Goal: Use online tool/utility

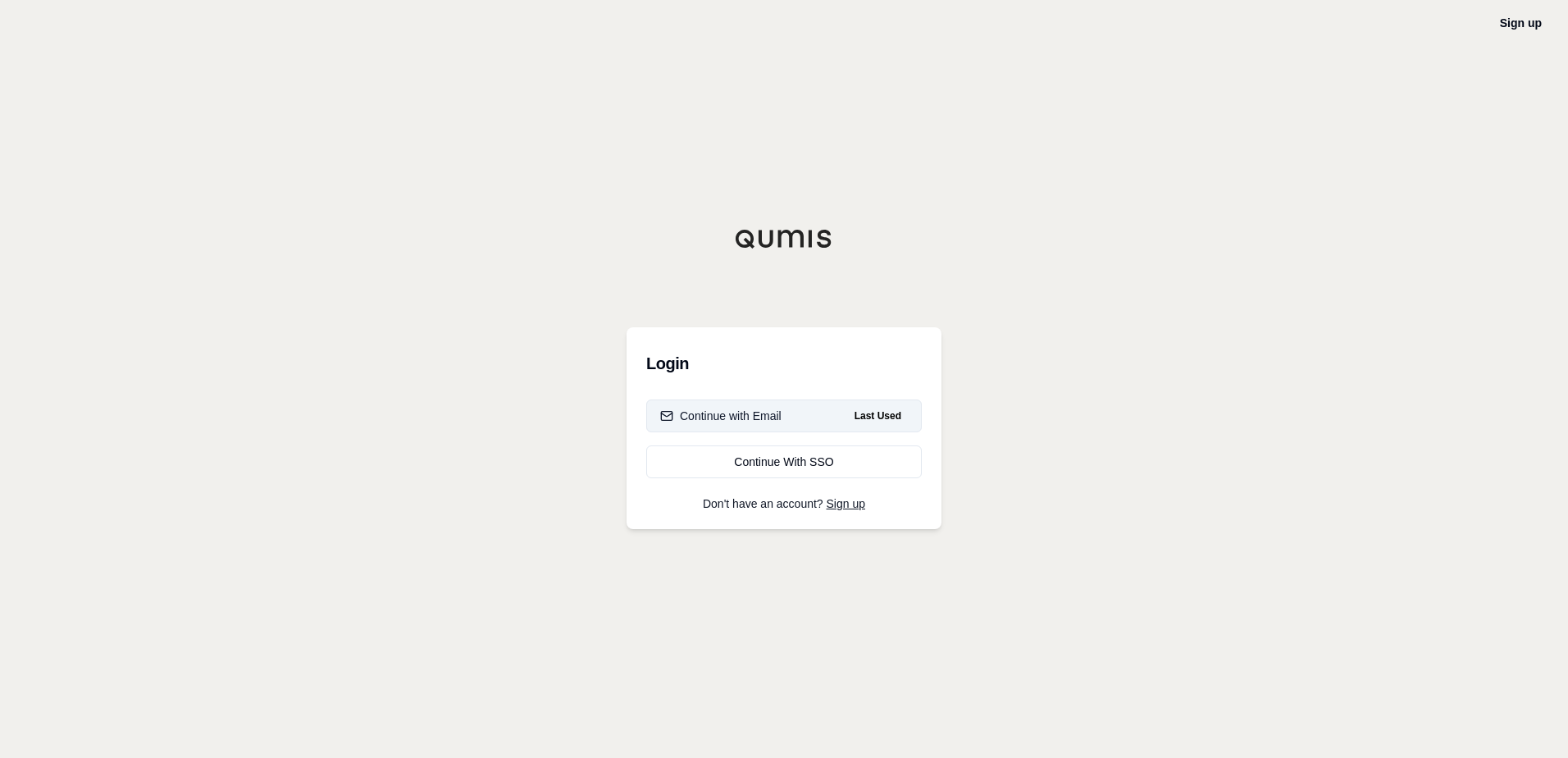
click at [795, 413] on button "Continue with Email Last Used" at bounding box center [783, 416] width 275 height 33
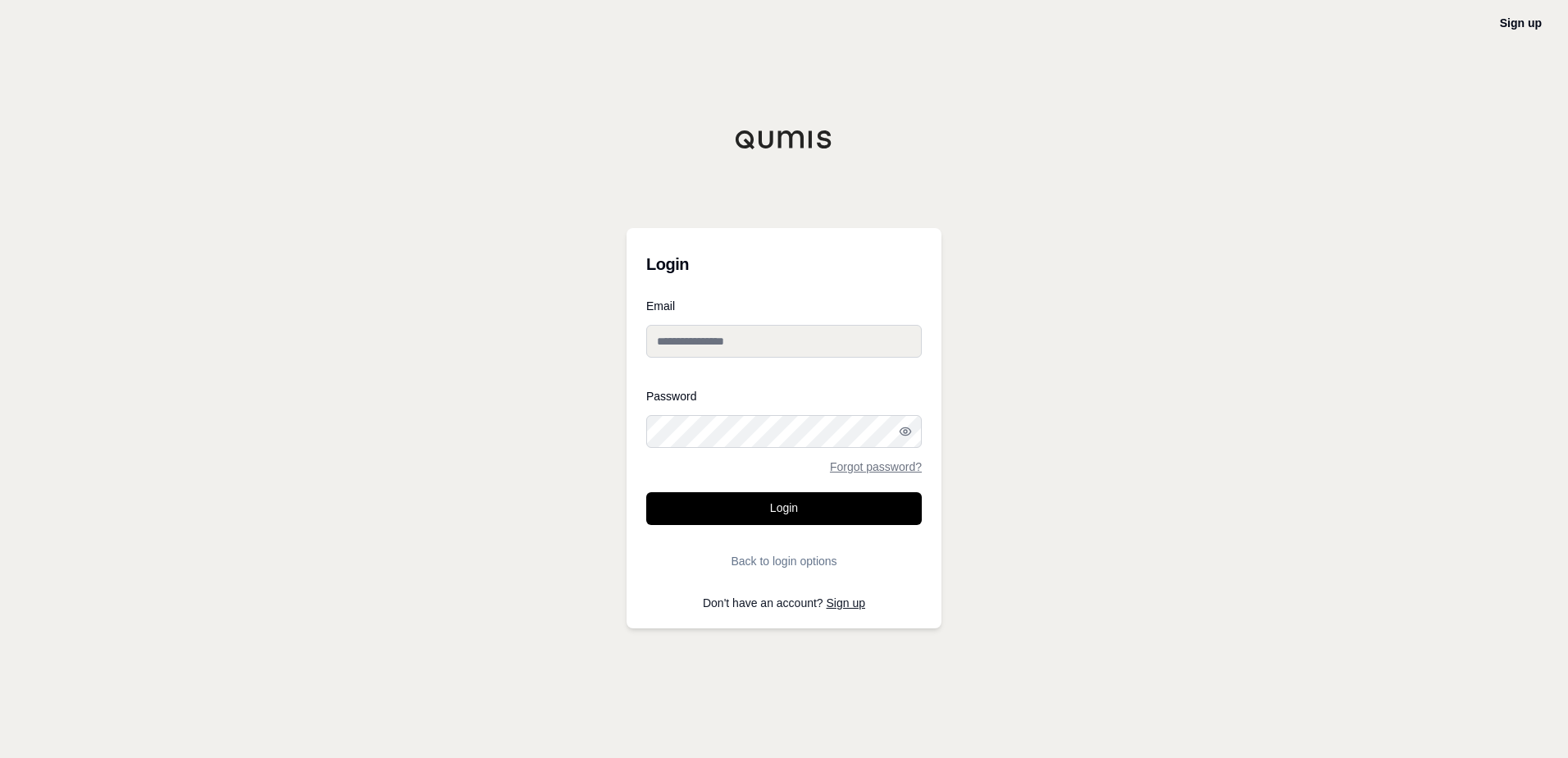
click at [776, 339] on input "Email" at bounding box center [783, 341] width 275 height 33
type input "**********"
click at [646, 492] on button "Login" at bounding box center [783, 509] width 275 height 33
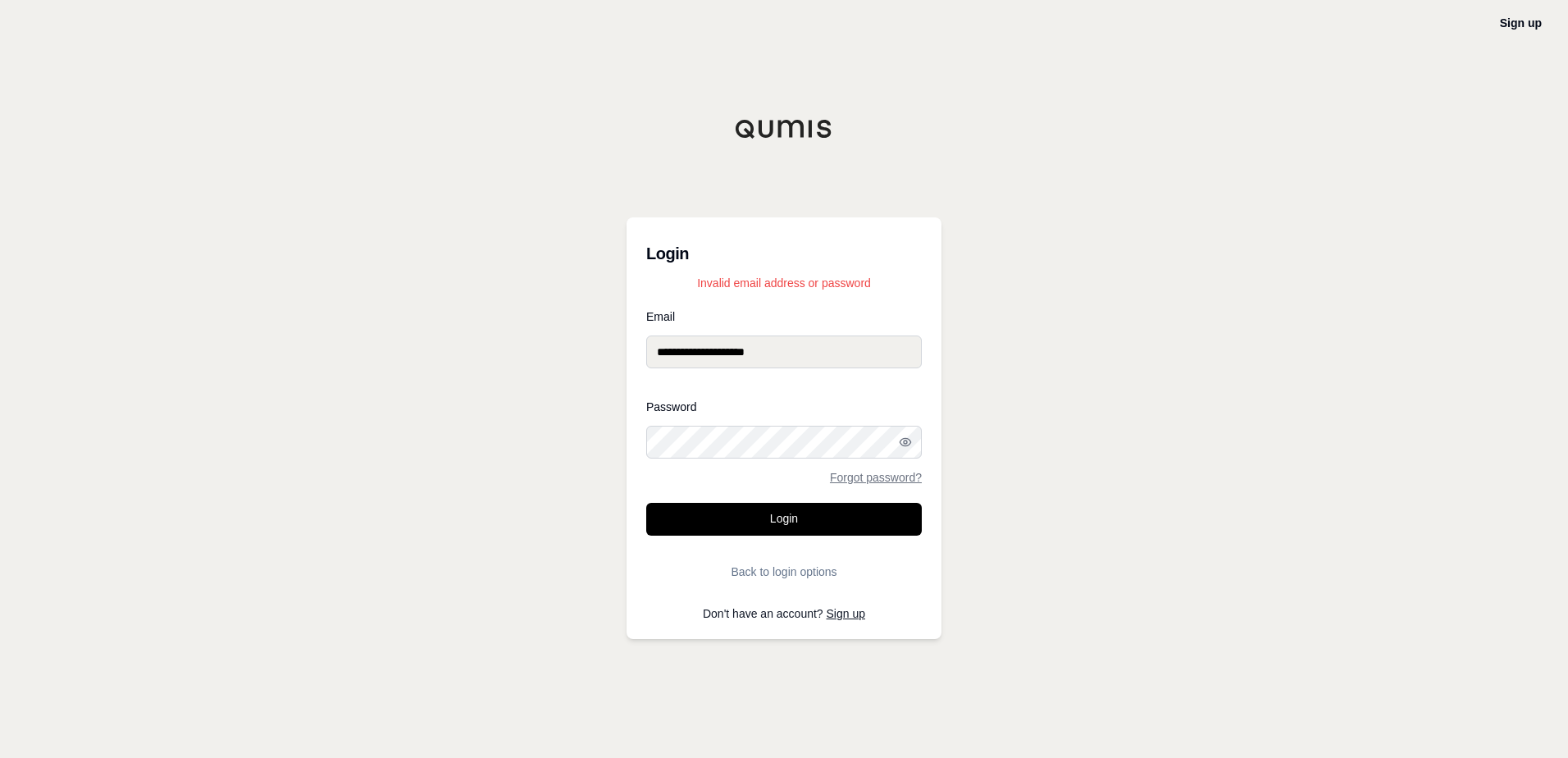
click at [646, 503] on button "Login" at bounding box center [783, 519] width 275 height 33
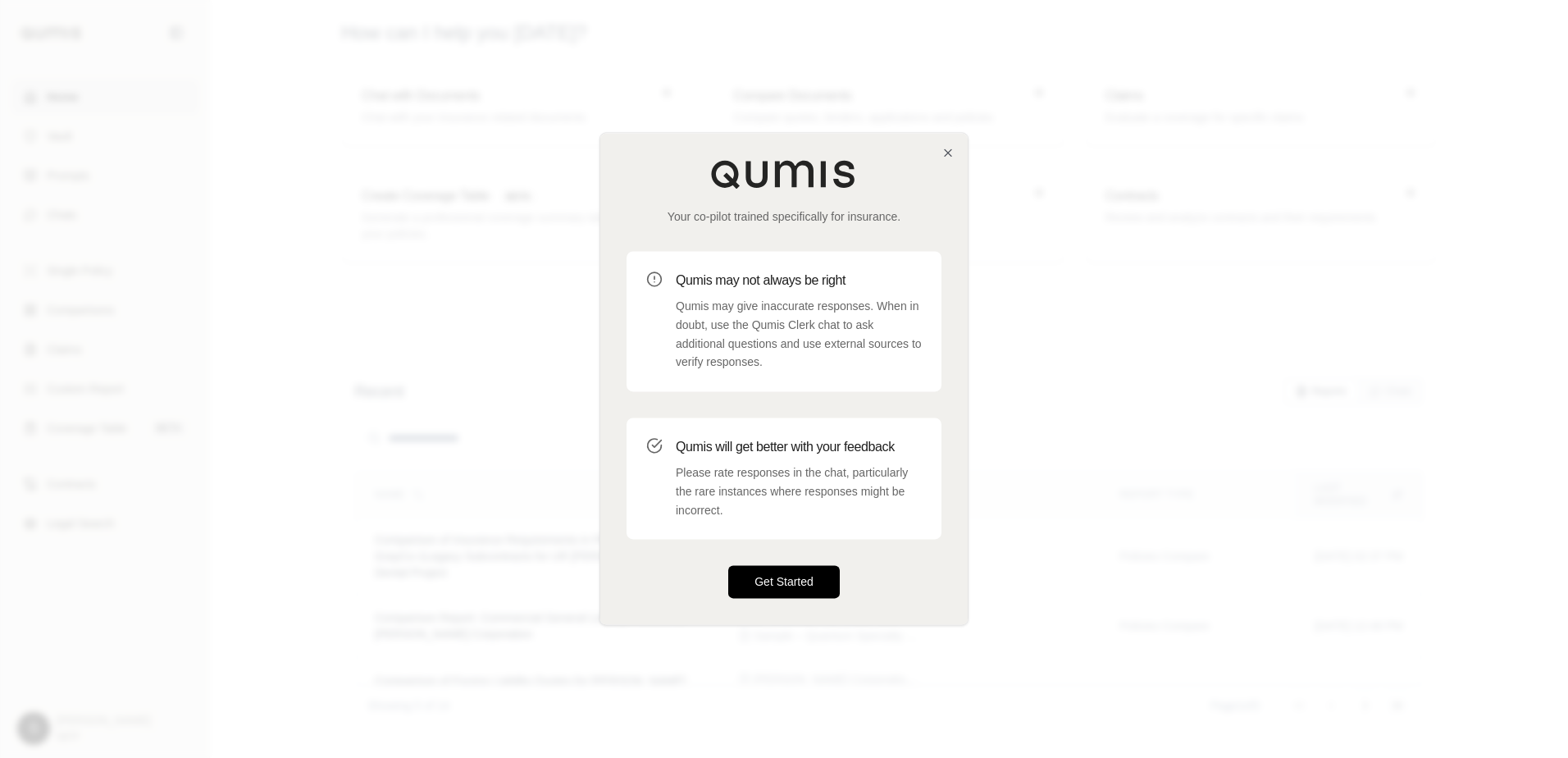
click at [794, 579] on button "Get Started" at bounding box center [784, 583] width 111 height 33
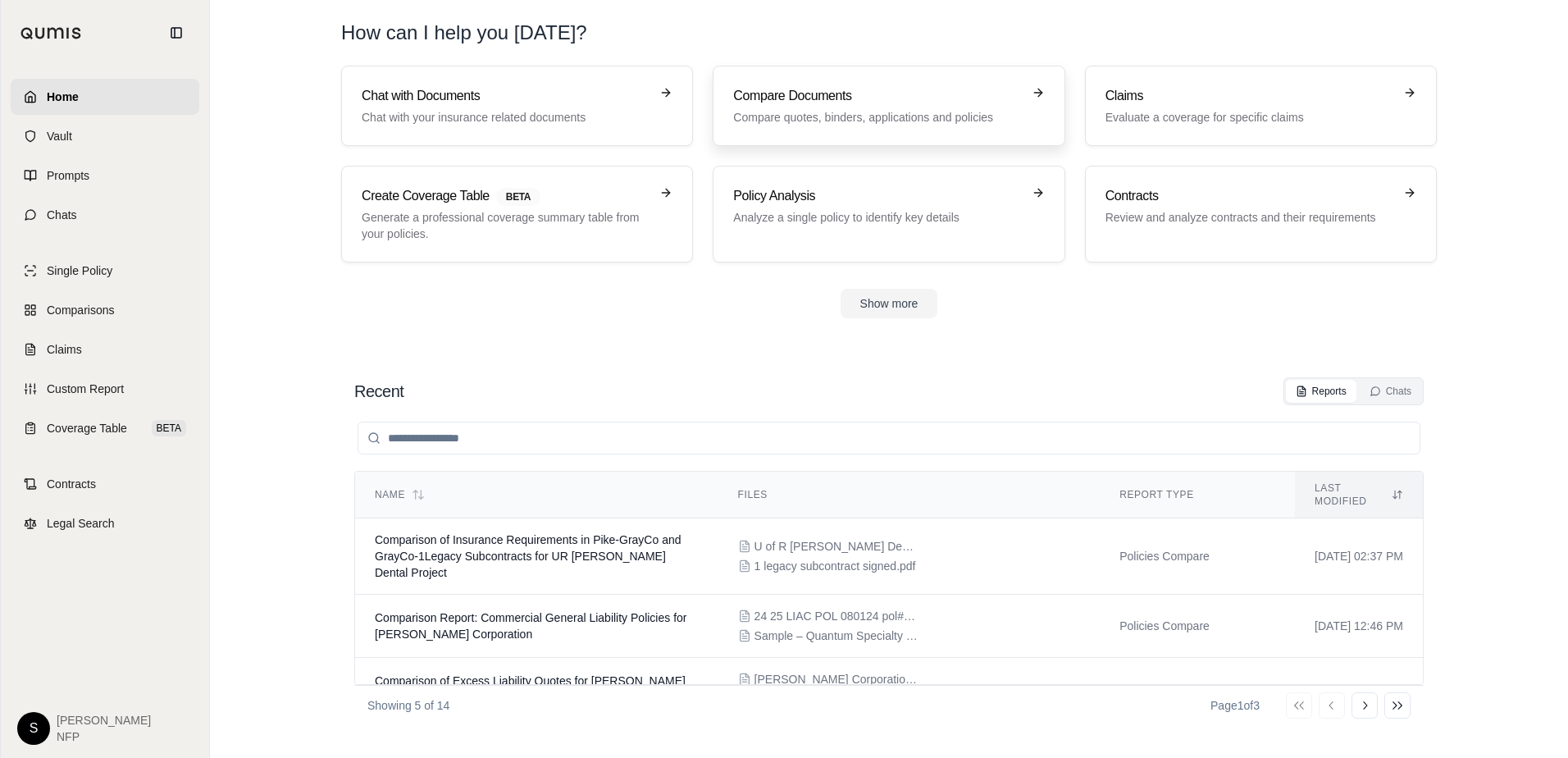
click at [899, 102] on h3 "Compare Documents" at bounding box center [876, 96] width 287 height 20
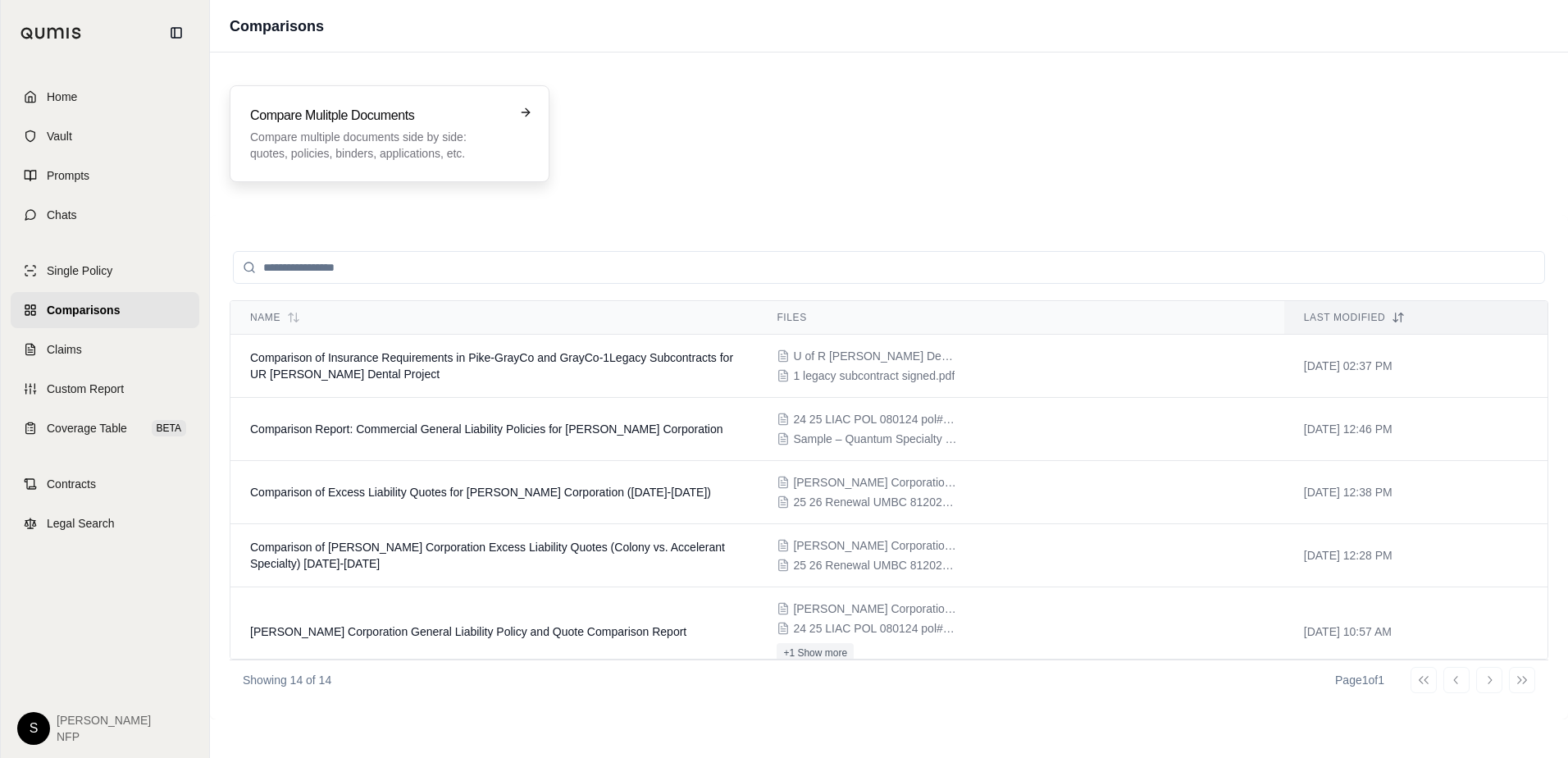
click at [455, 129] on p "Compare multiple documents side by side: quotes, policies, binders, application…" at bounding box center [378, 145] width 256 height 33
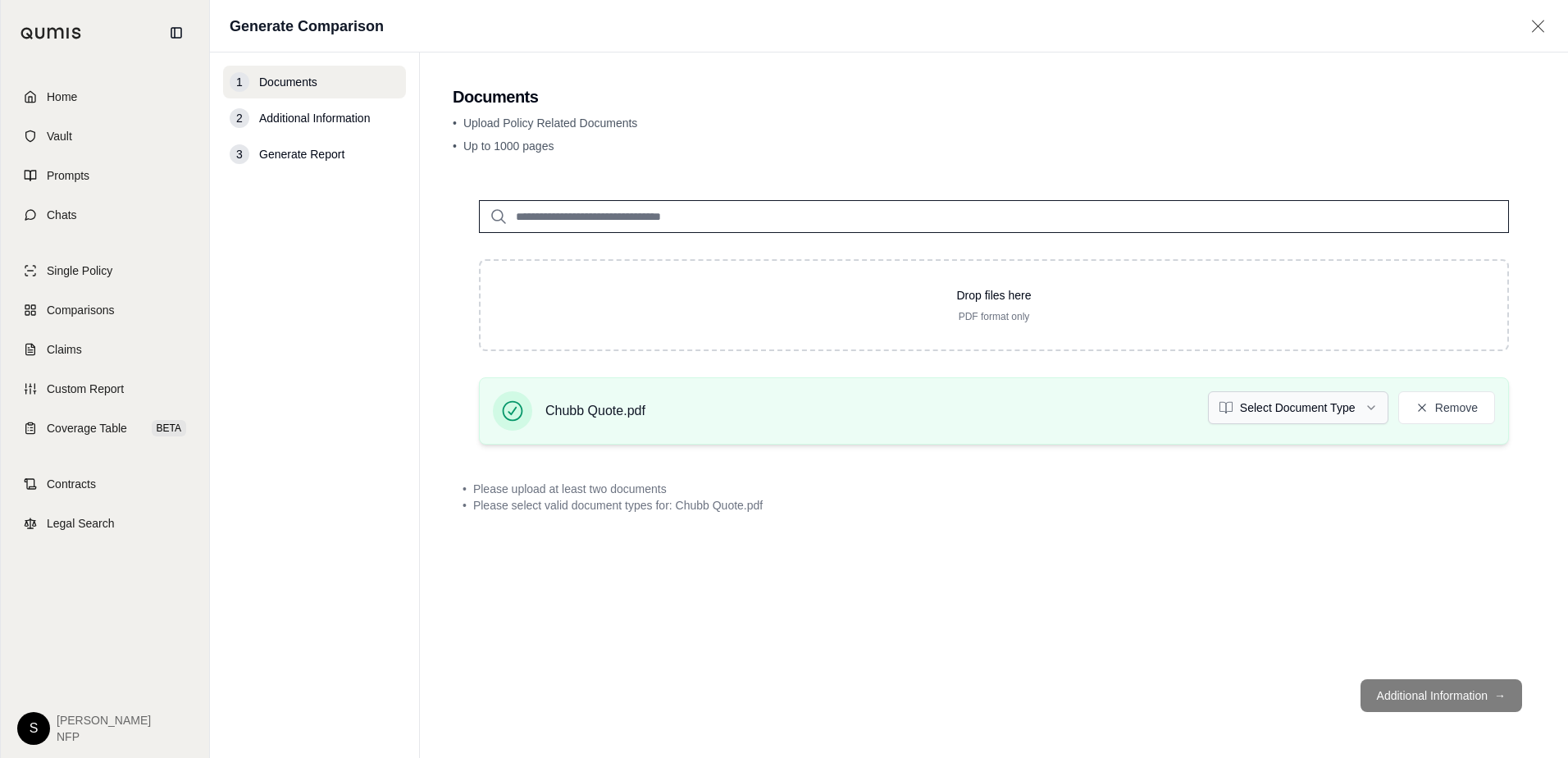
click at [1374, 407] on html "Home Vault Prompts Chats Single Policy Comparisons Claims Custom Report Coverag…" at bounding box center [784, 379] width 1568 height 758
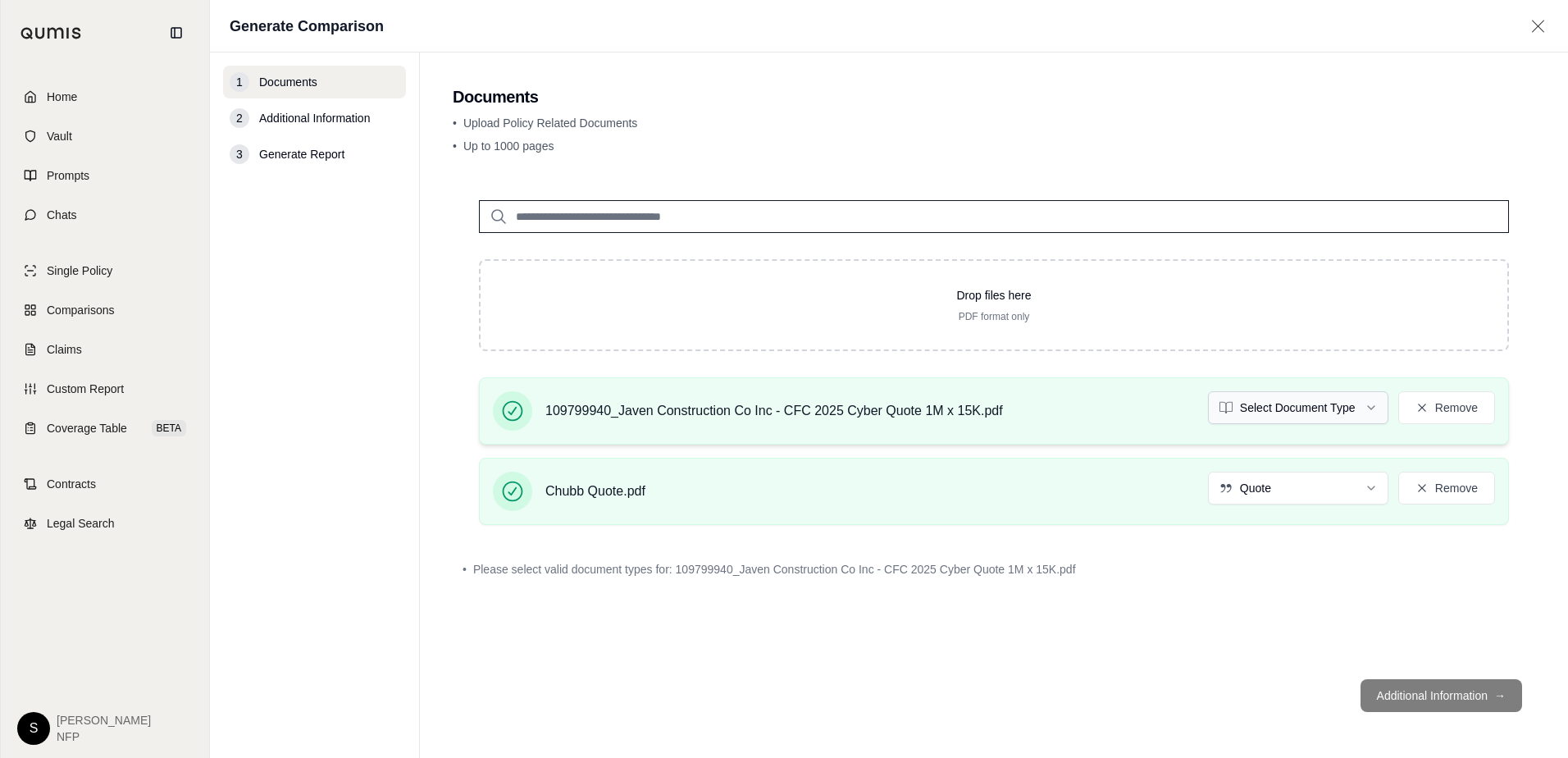
click at [1370, 406] on html "Home Vault Prompts Chats Single Policy Comparisons Claims Custom Report Coverag…" at bounding box center [784, 379] width 1568 height 758
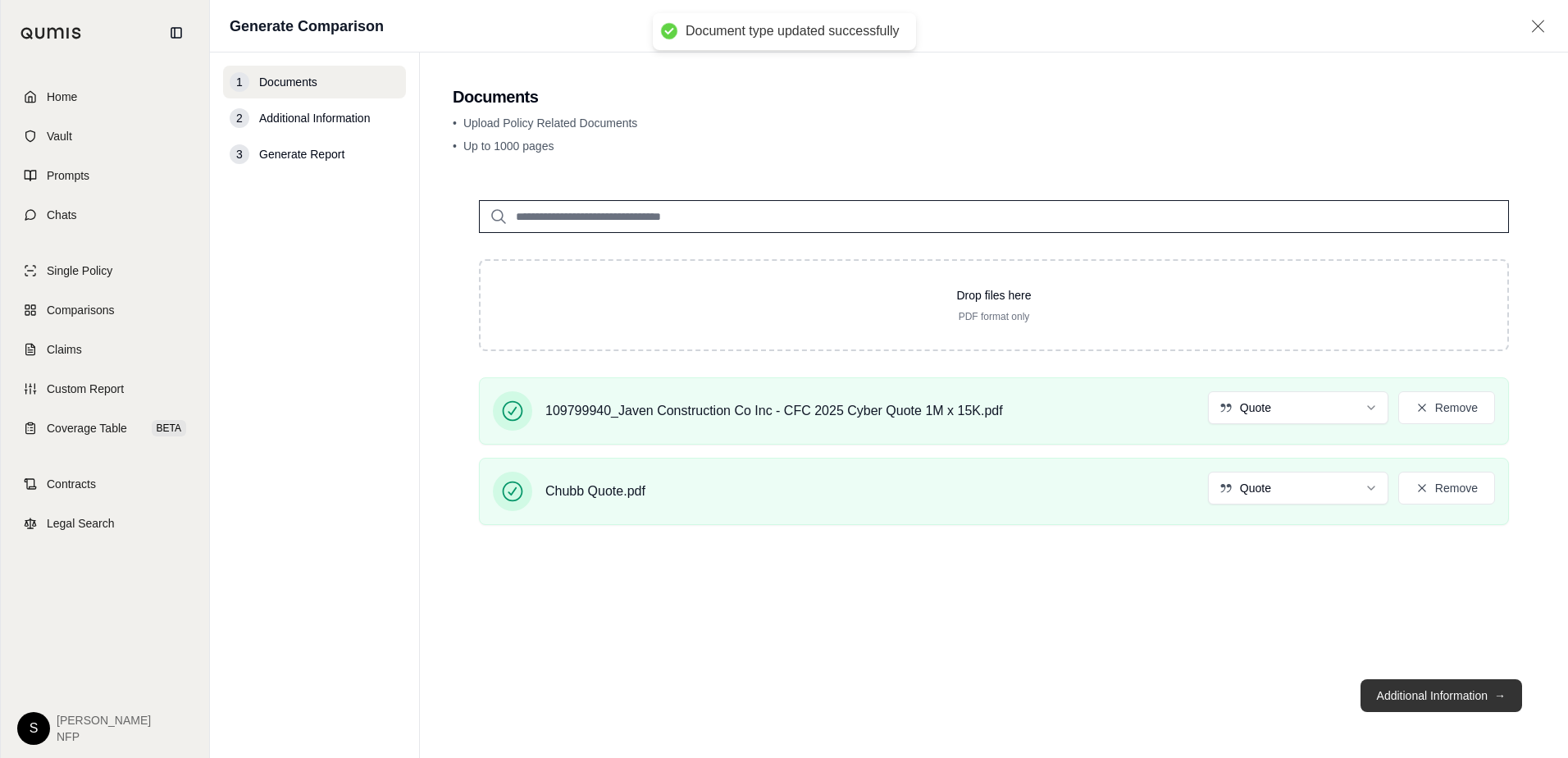
click at [1439, 694] on button "Additional Information →" at bounding box center [1441, 695] width 161 height 33
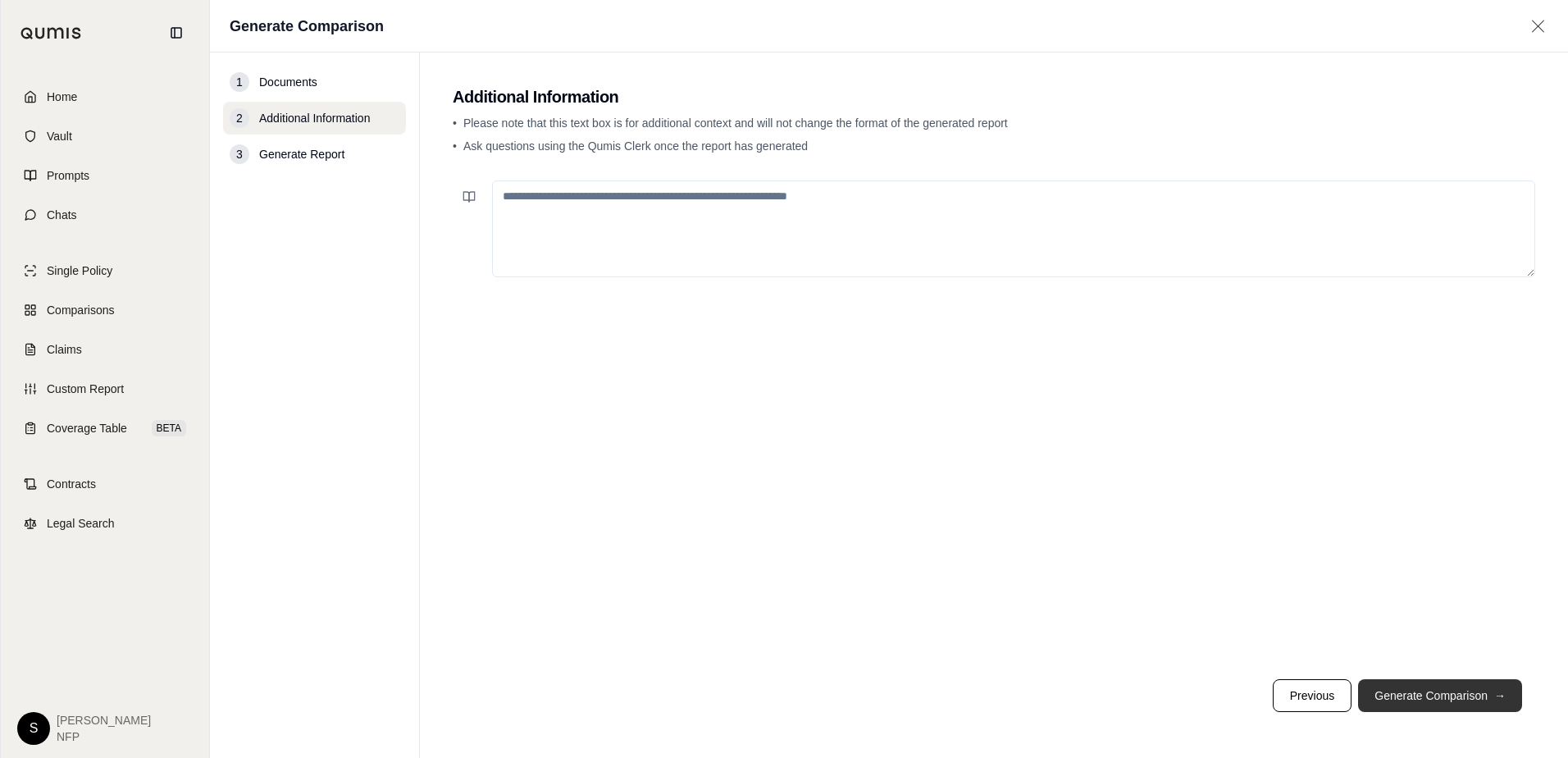
click at [1439, 691] on button "Generate Comparison →" at bounding box center [1440, 695] width 164 height 33
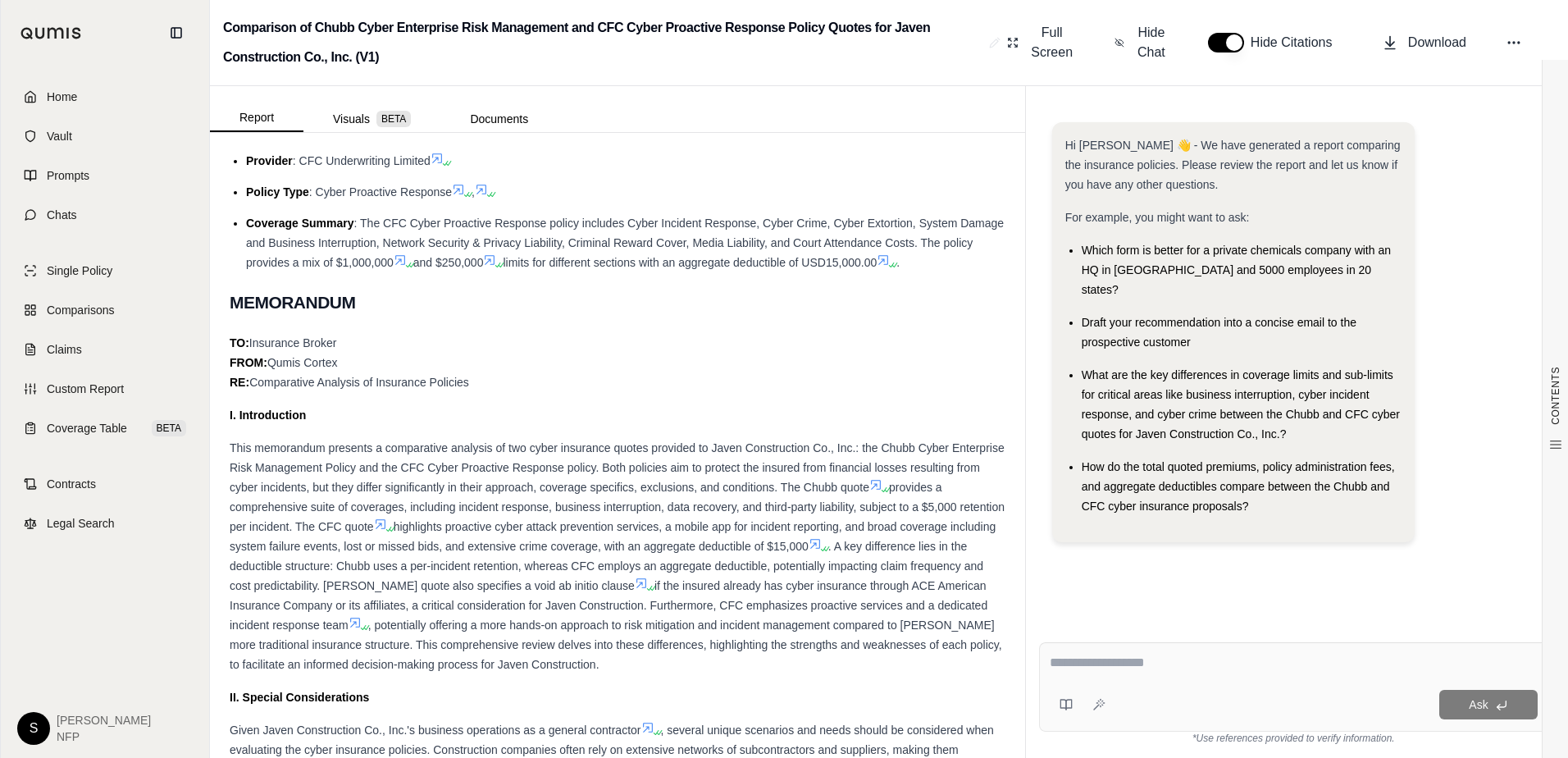
scroll to position [656, 0]
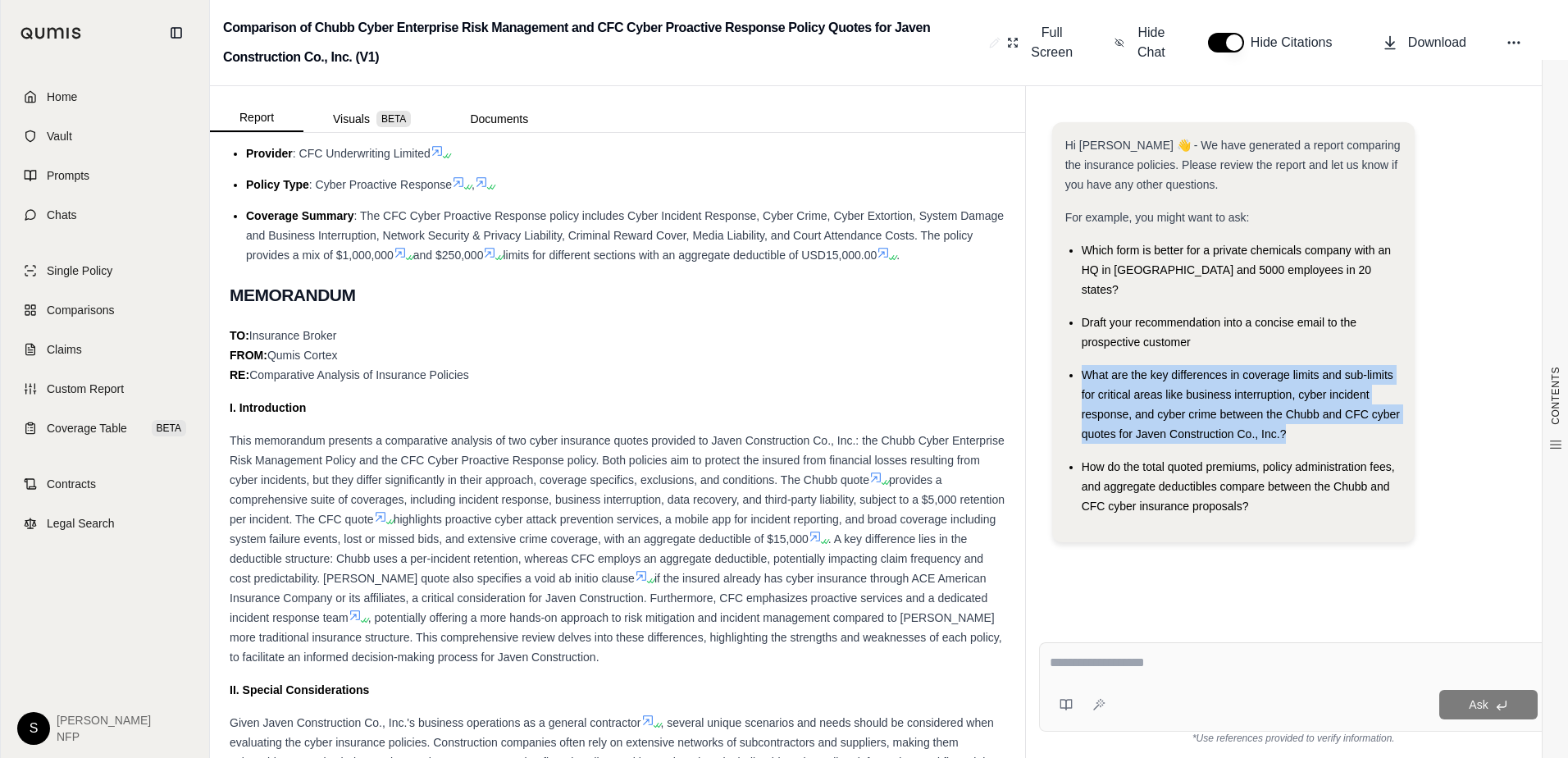
drag, startPoint x: 1289, startPoint y: 419, endPoint x: 1084, endPoint y: 359, distance: 213.6
click at [1084, 365] on div "What are the key differences in coverage limits and sub-limits for critical are…" at bounding box center [1242, 404] width 320 height 79
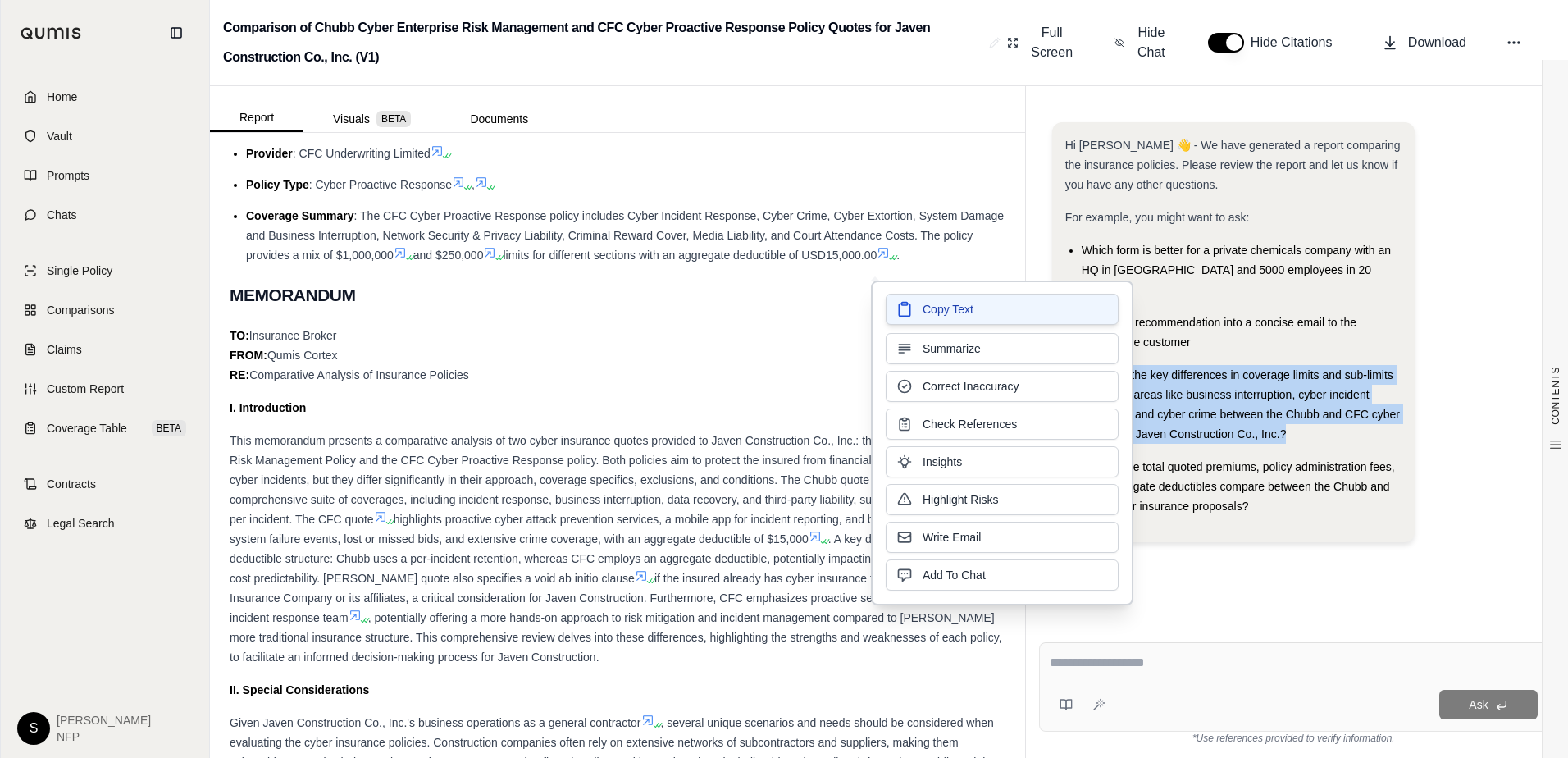
drag, startPoint x: 1084, startPoint y: 359, endPoint x: 1024, endPoint y: 306, distance: 80.1
click at [1024, 306] on button "Copy Text" at bounding box center [1002, 309] width 233 height 31
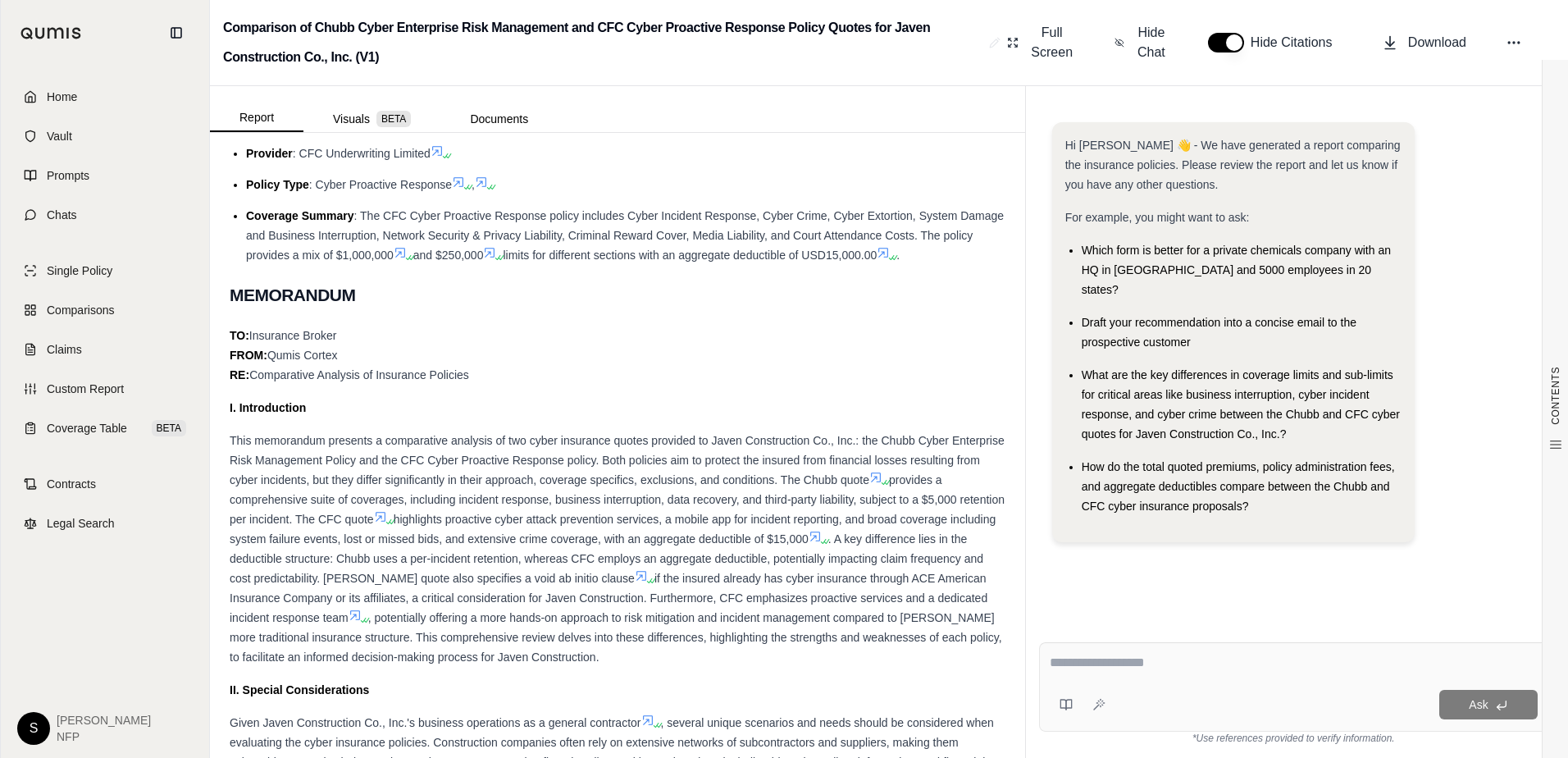
click at [1216, 662] on textarea at bounding box center [1294, 662] width 488 height 20
paste textarea "**********"
type textarea "**********"
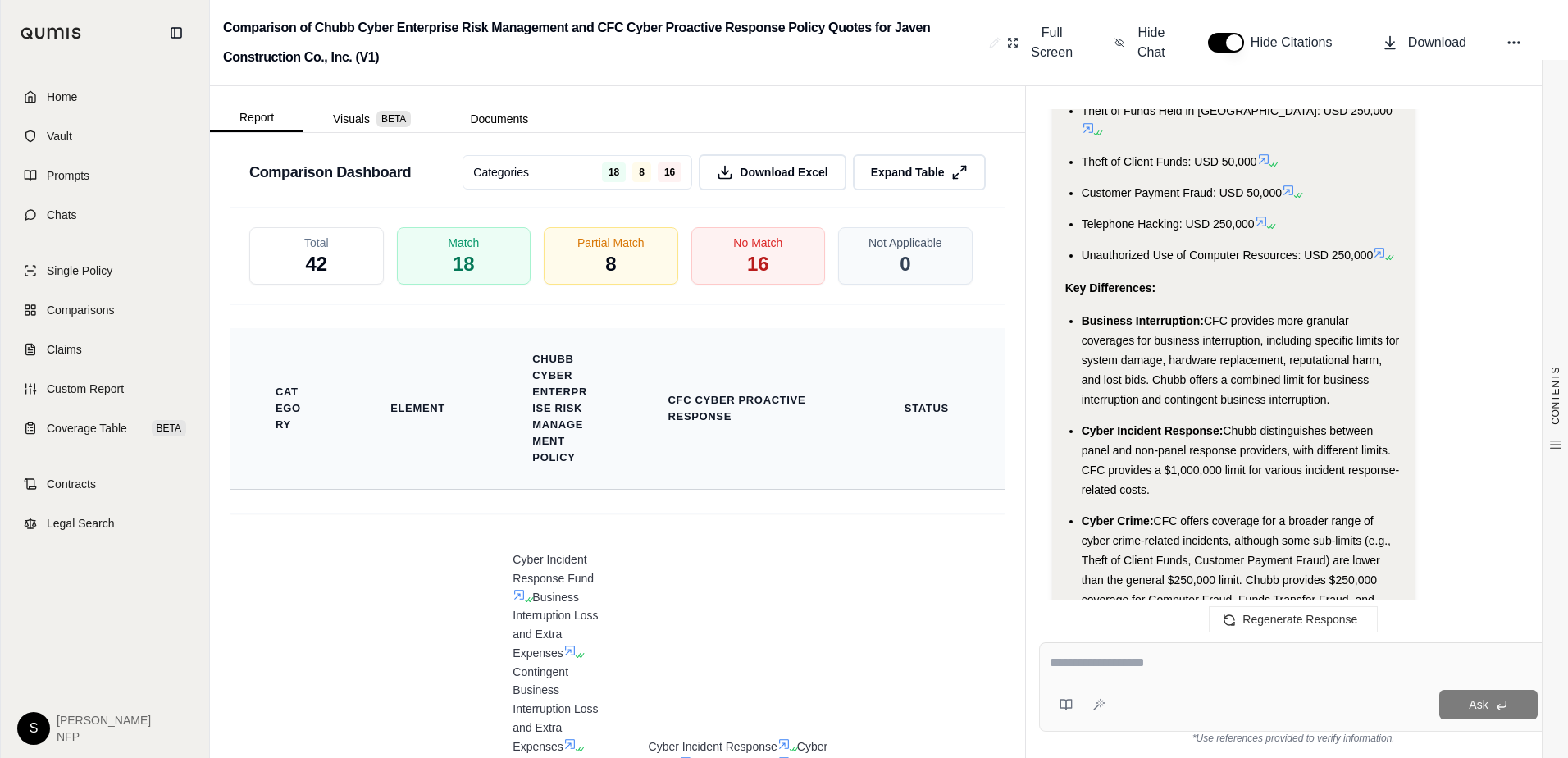
scroll to position [4326, 0]
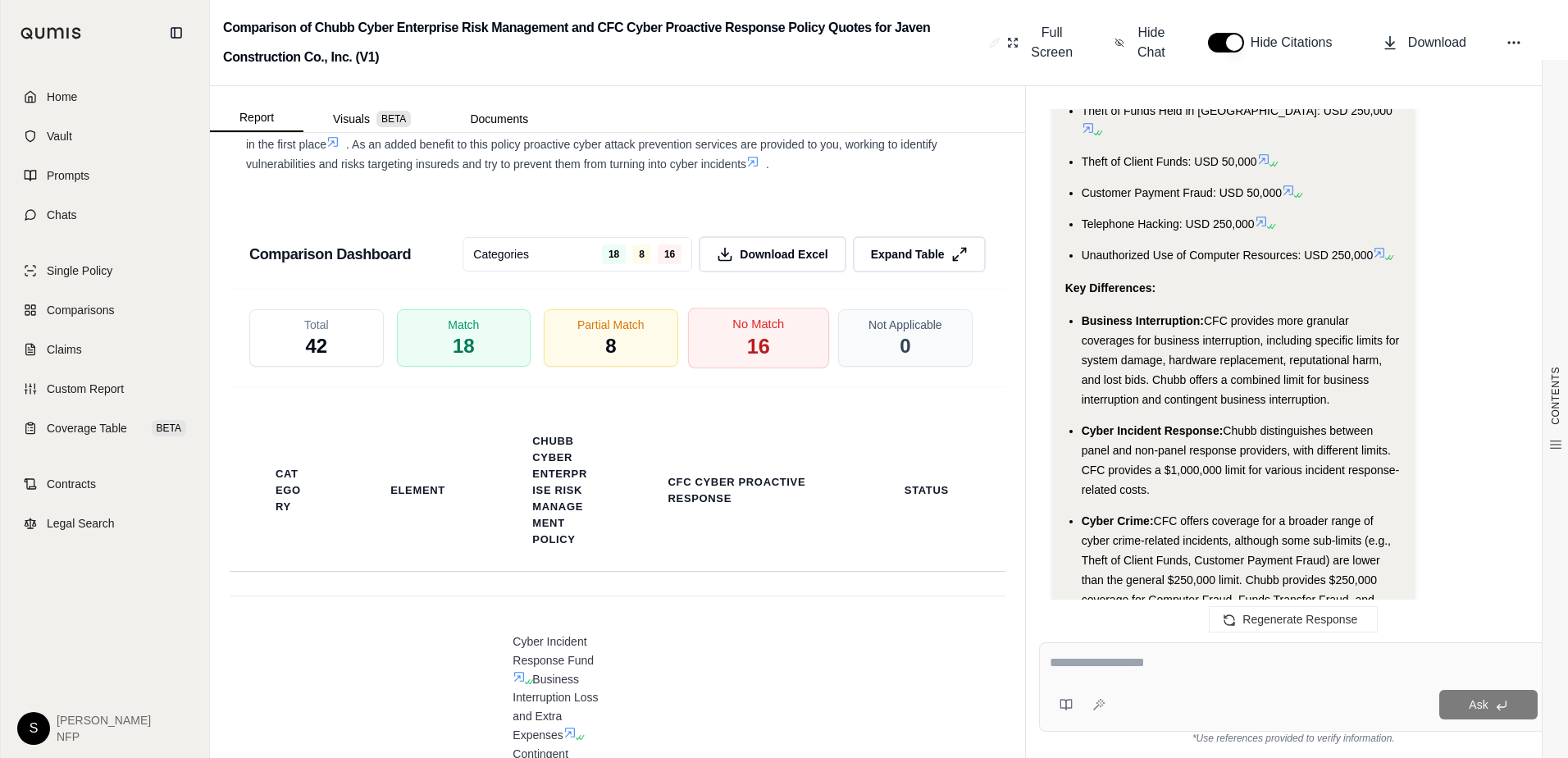
click at [746, 358] on span "16" at bounding box center [757, 346] width 23 height 28
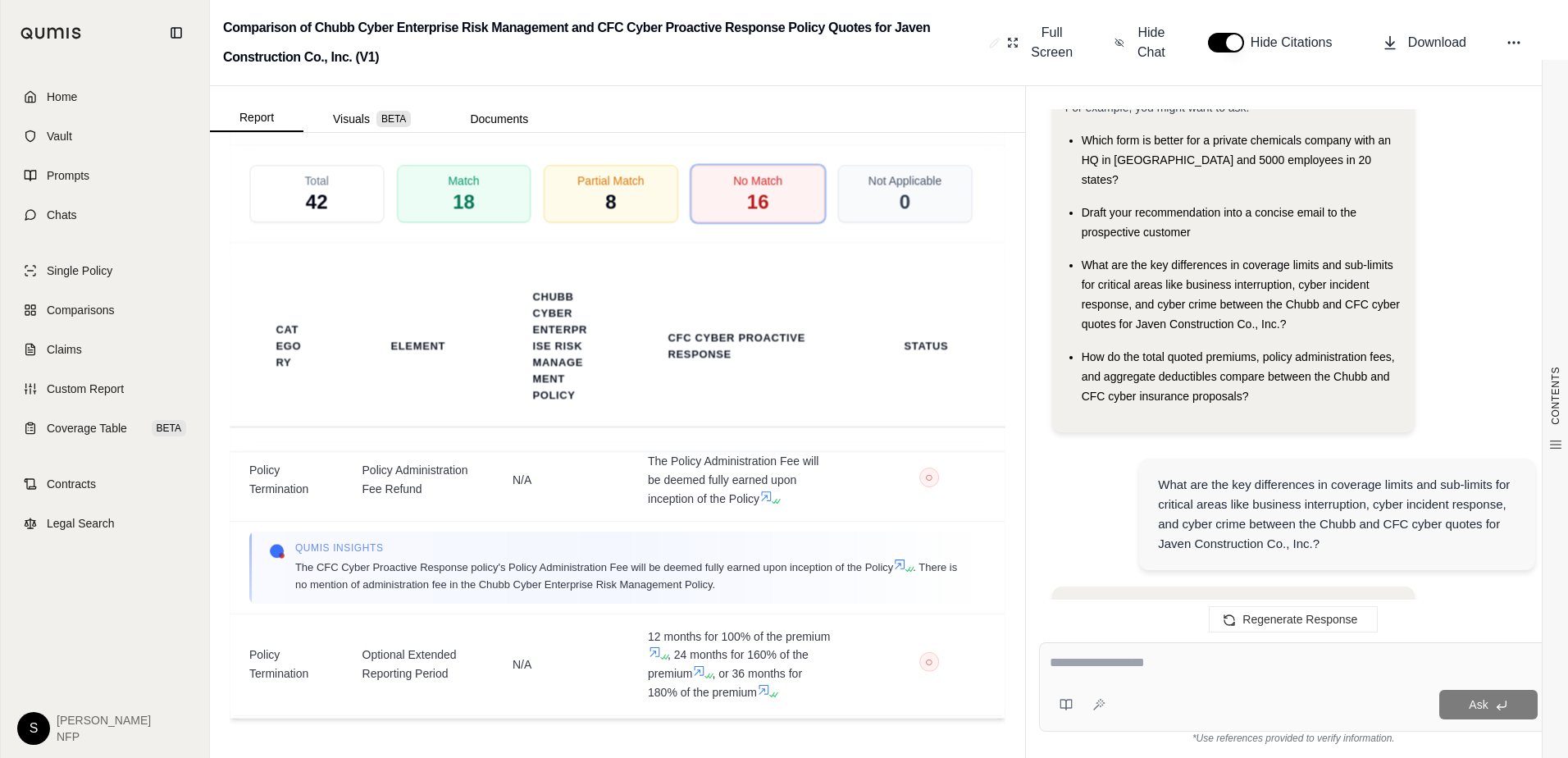
scroll to position [96, 0]
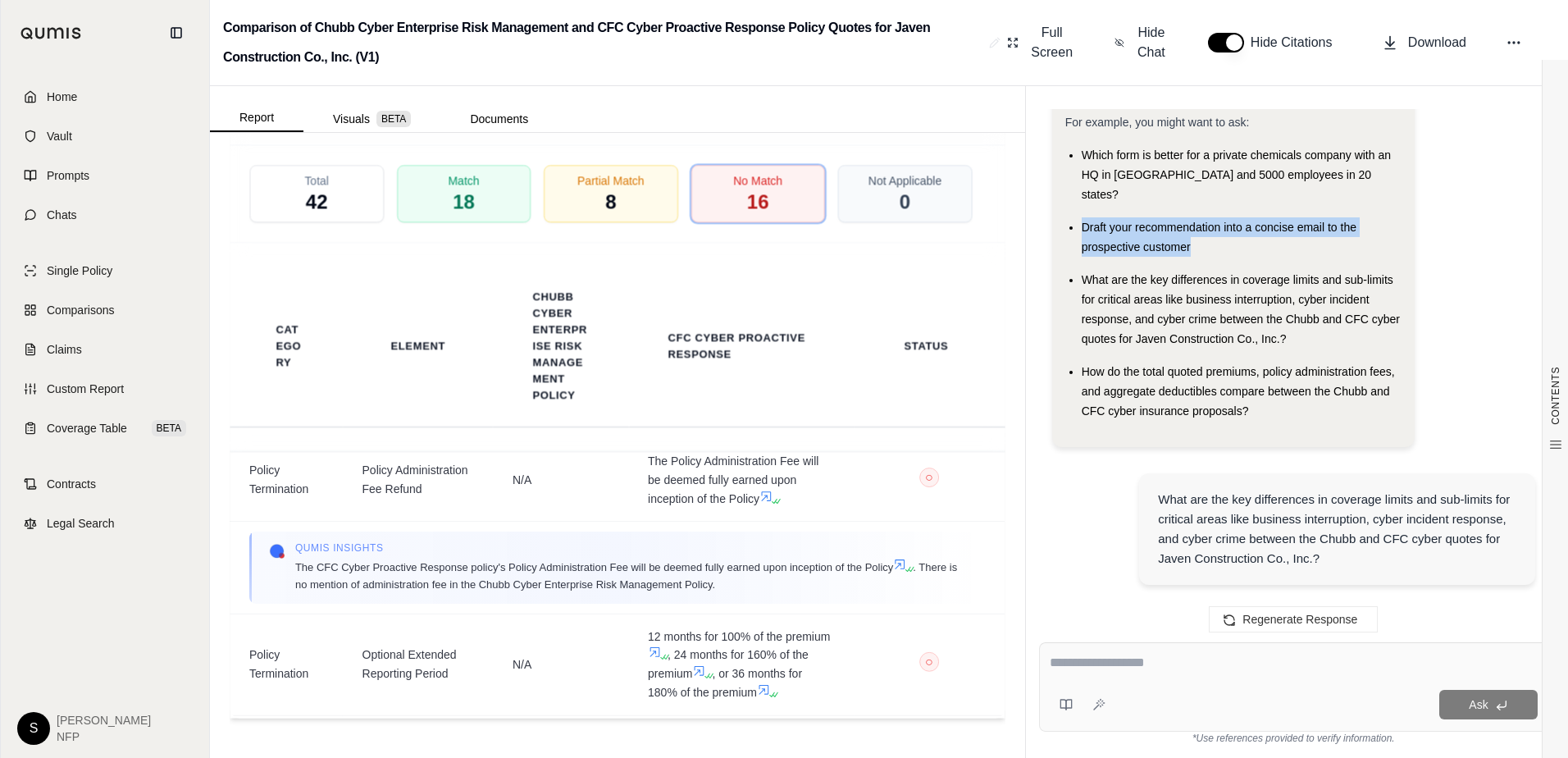
drag, startPoint x: 1193, startPoint y: 228, endPoint x: 1083, endPoint y: 213, distance: 111.0
click at [1083, 217] on div "Draft your recommendation into a concise email to the prospective customer" at bounding box center [1242, 236] width 320 height 39
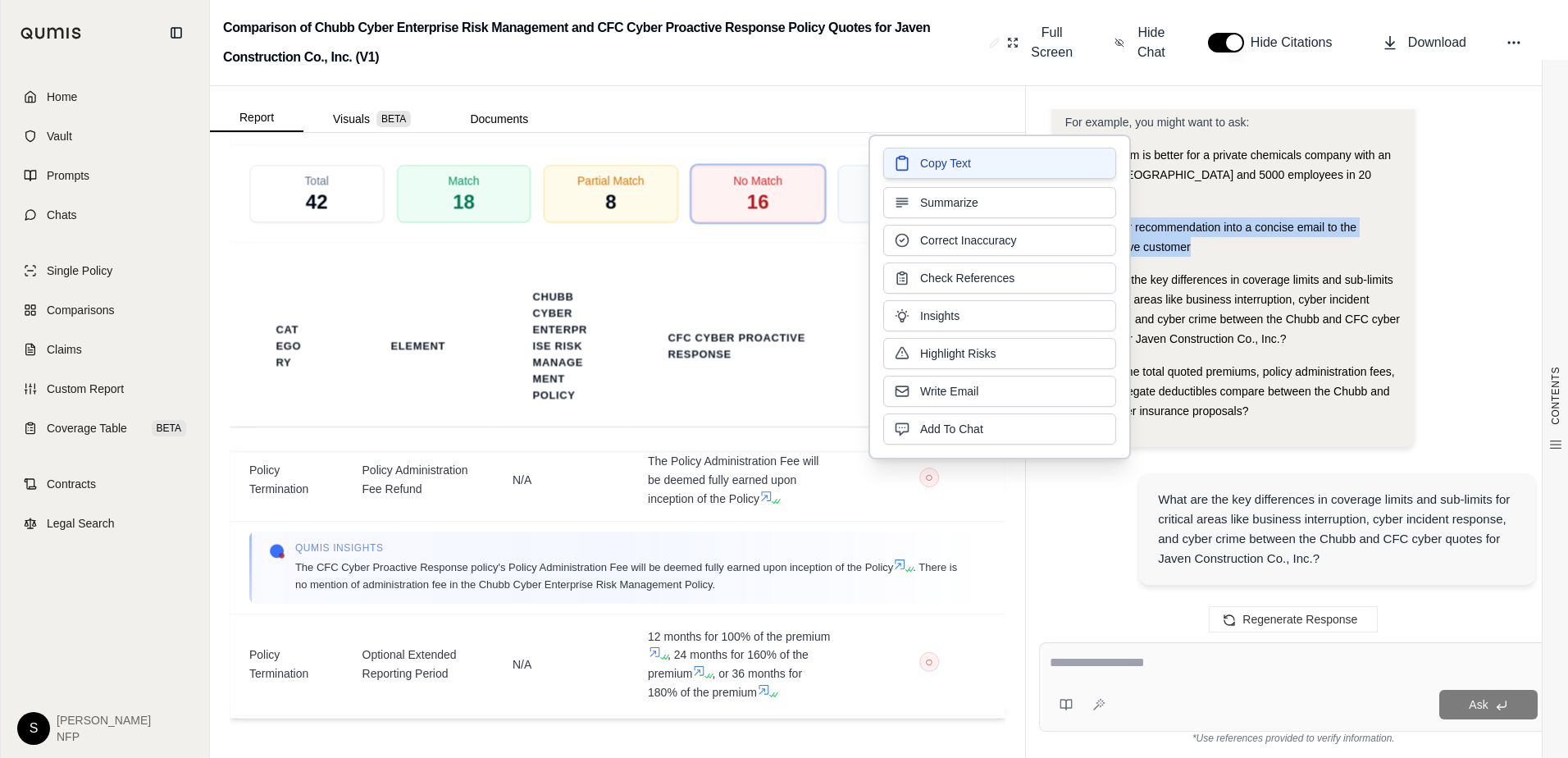
drag, startPoint x: 1088, startPoint y: 212, endPoint x: 1036, endPoint y: 166, distance: 69.4
click at [1036, 166] on button "Copy Text" at bounding box center [999, 163] width 233 height 31
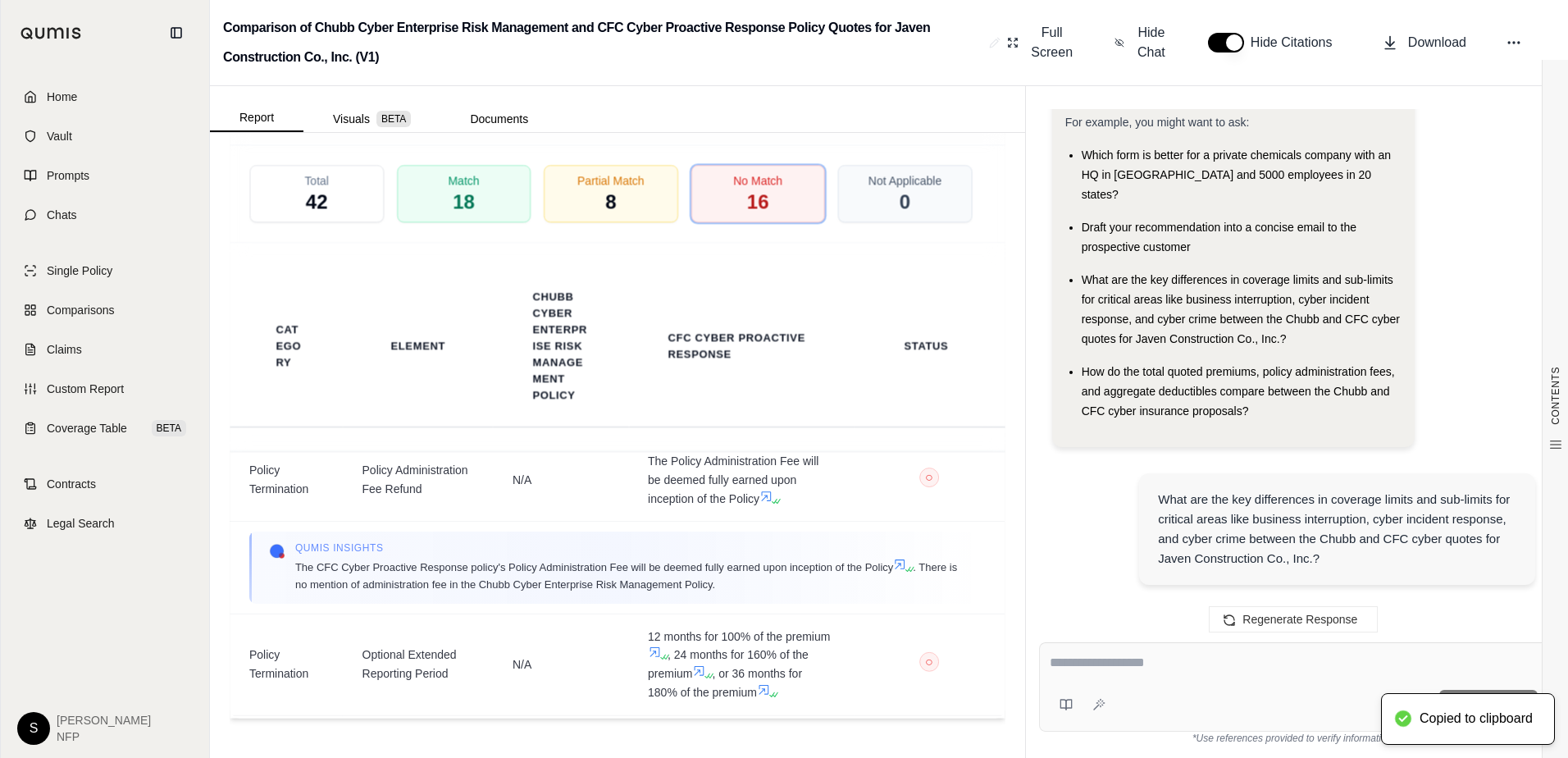
click at [1205, 671] on textarea at bounding box center [1294, 662] width 488 height 20
paste textarea "**********"
type textarea "**********"
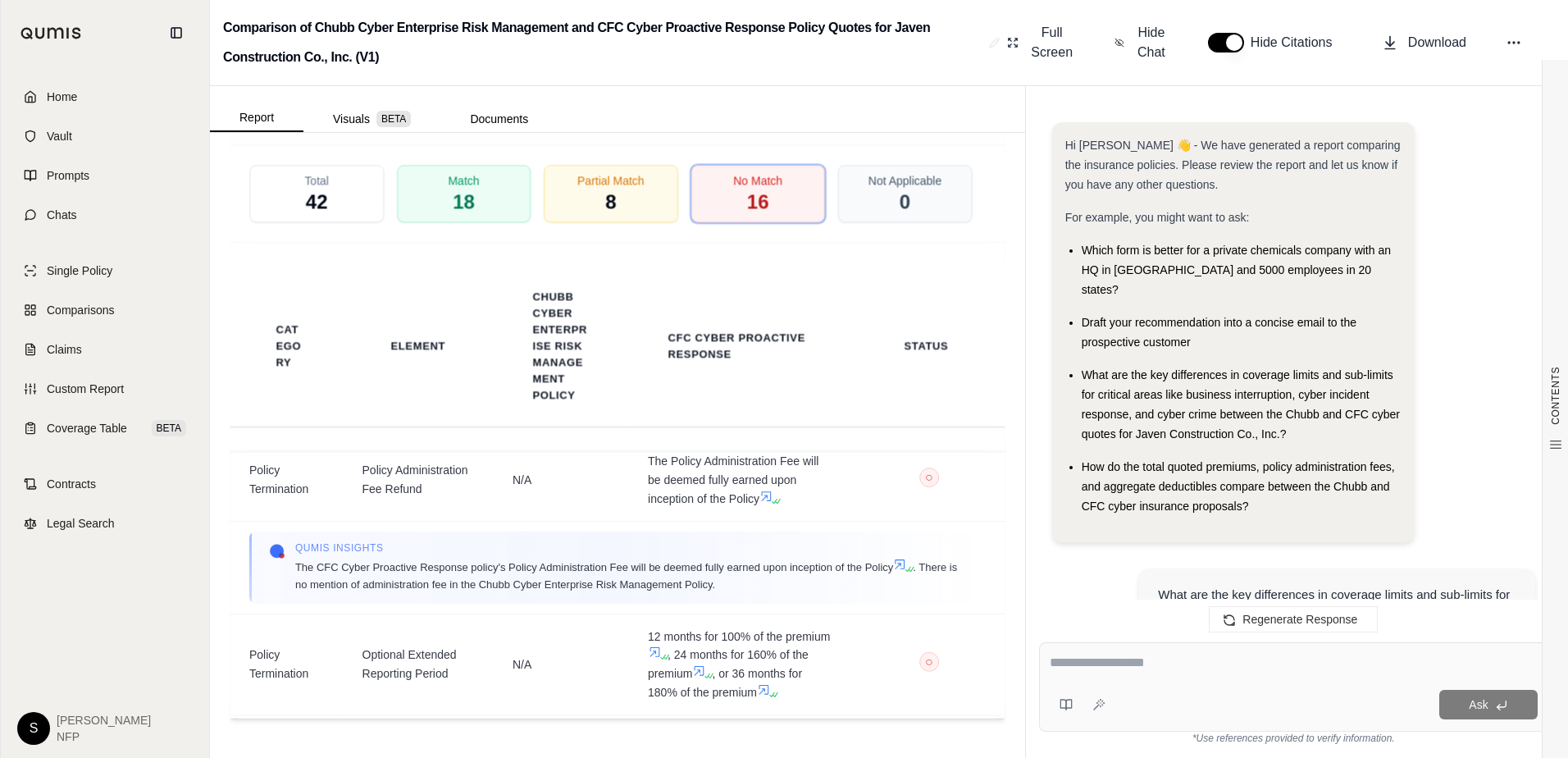
scroll to position [3831, 0]
